Goal: Consume media (video, audio): Consume media (video, audio)

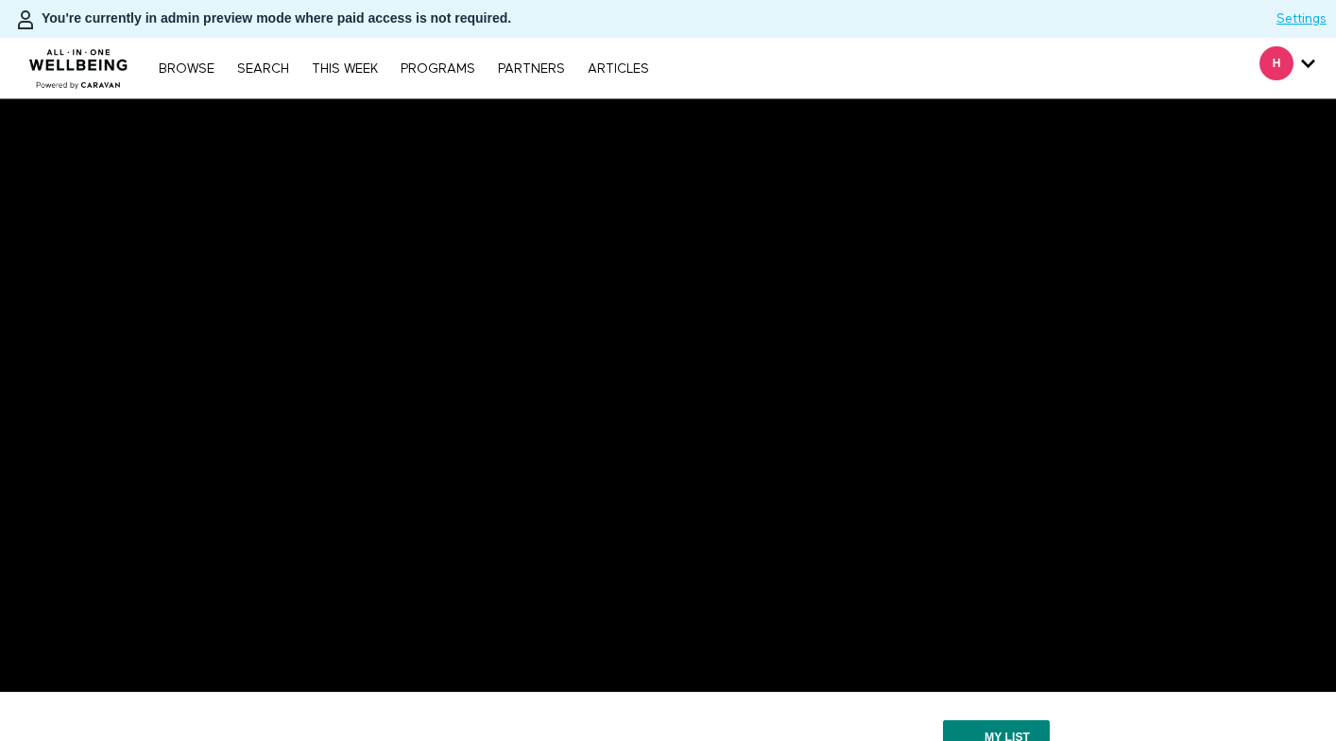
click at [1301, 77] on div "H" at bounding box center [1288, 63] width 56 height 34
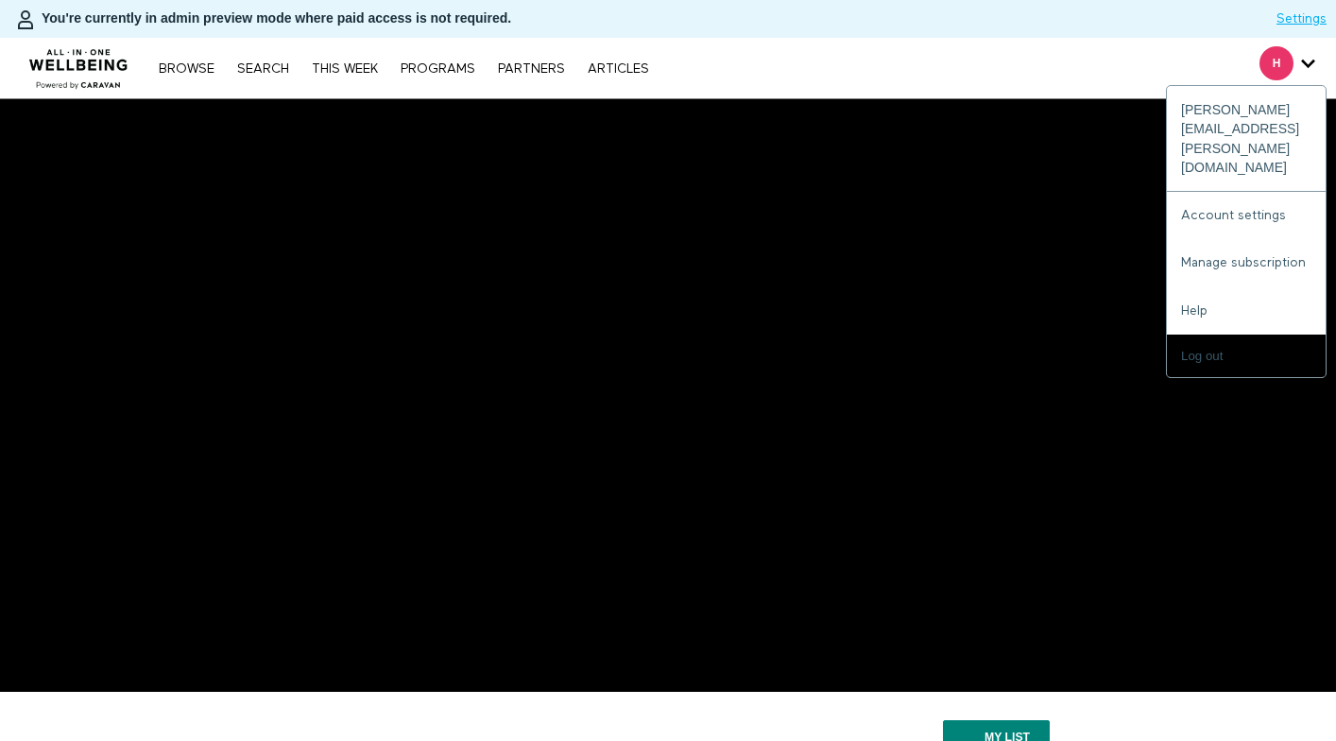
click at [1306, 67] on icon "Secondary" at bounding box center [1308, 63] width 14 height 28
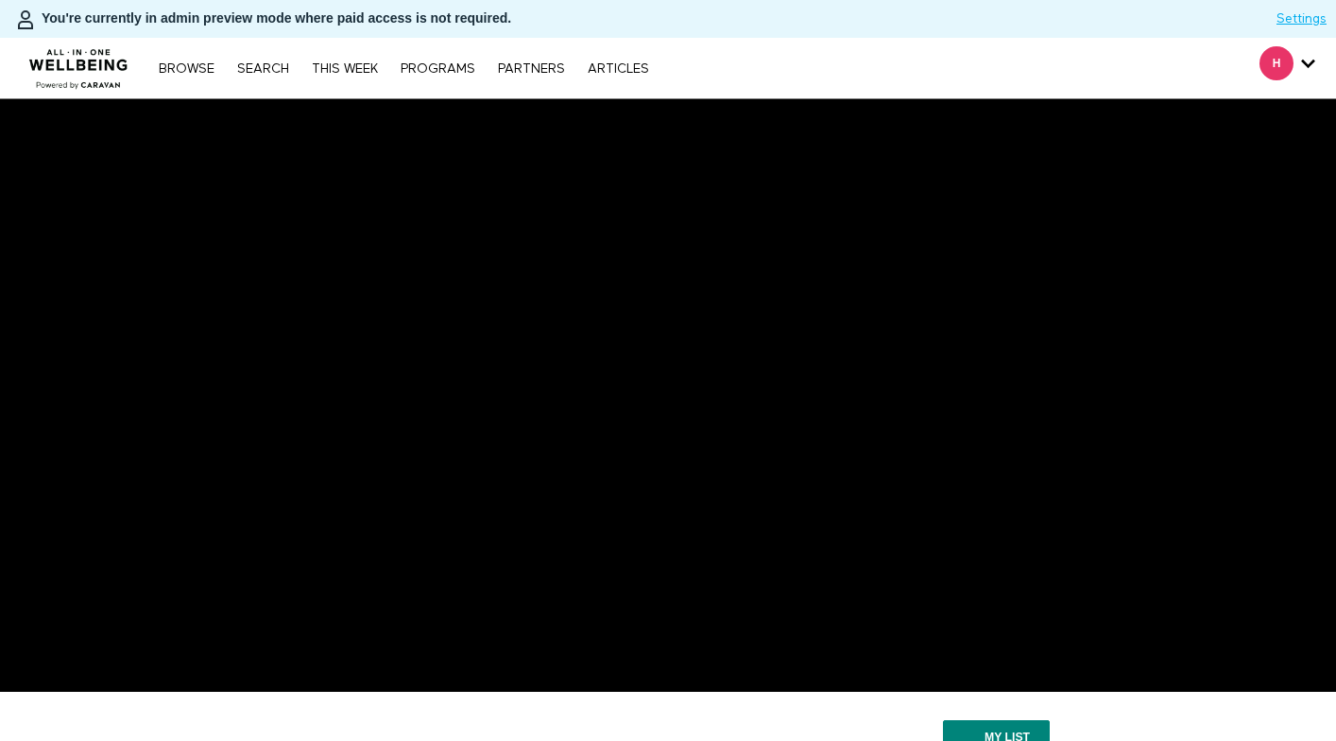
click at [1304, 66] on icon "Secondary" at bounding box center [1308, 63] width 14 height 28
click at [1269, 56] on span "Secondary" at bounding box center [1277, 63] width 34 height 34
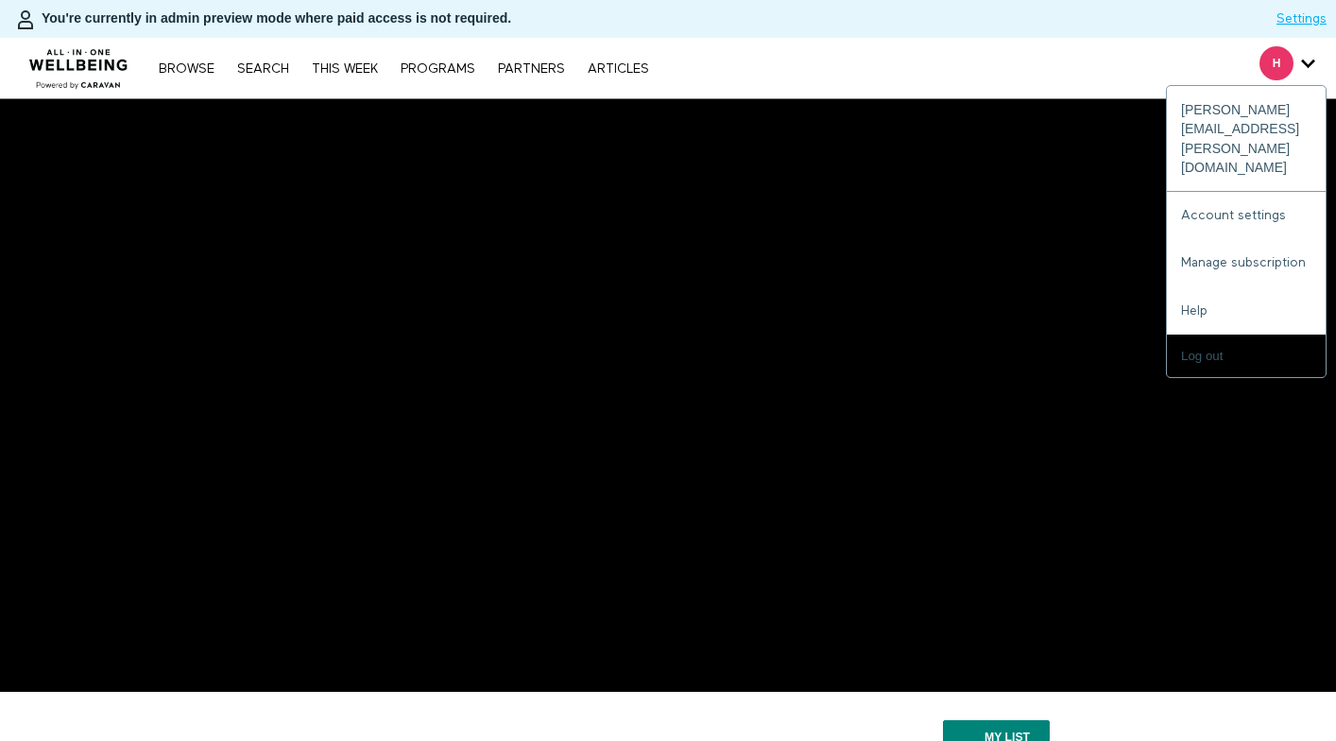
click at [1311, 59] on icon "Secondary" at bounding box center [1308, 63] width 14 height 28
click at [1237, 334] on input "Log out" at bounding box center [1246, 355] width 159 height 43
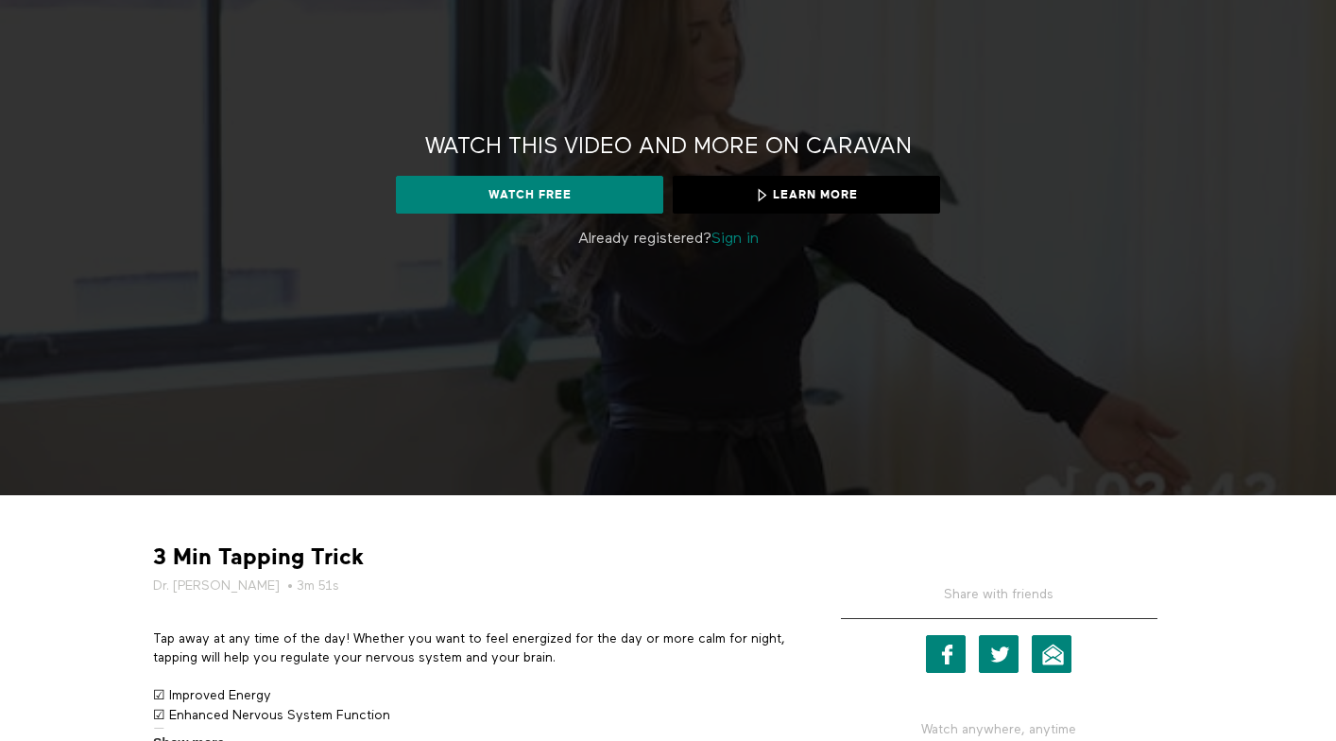
scroll to position [116, 0]
